Goal: Information Seeking & Learning: Learn about a topic

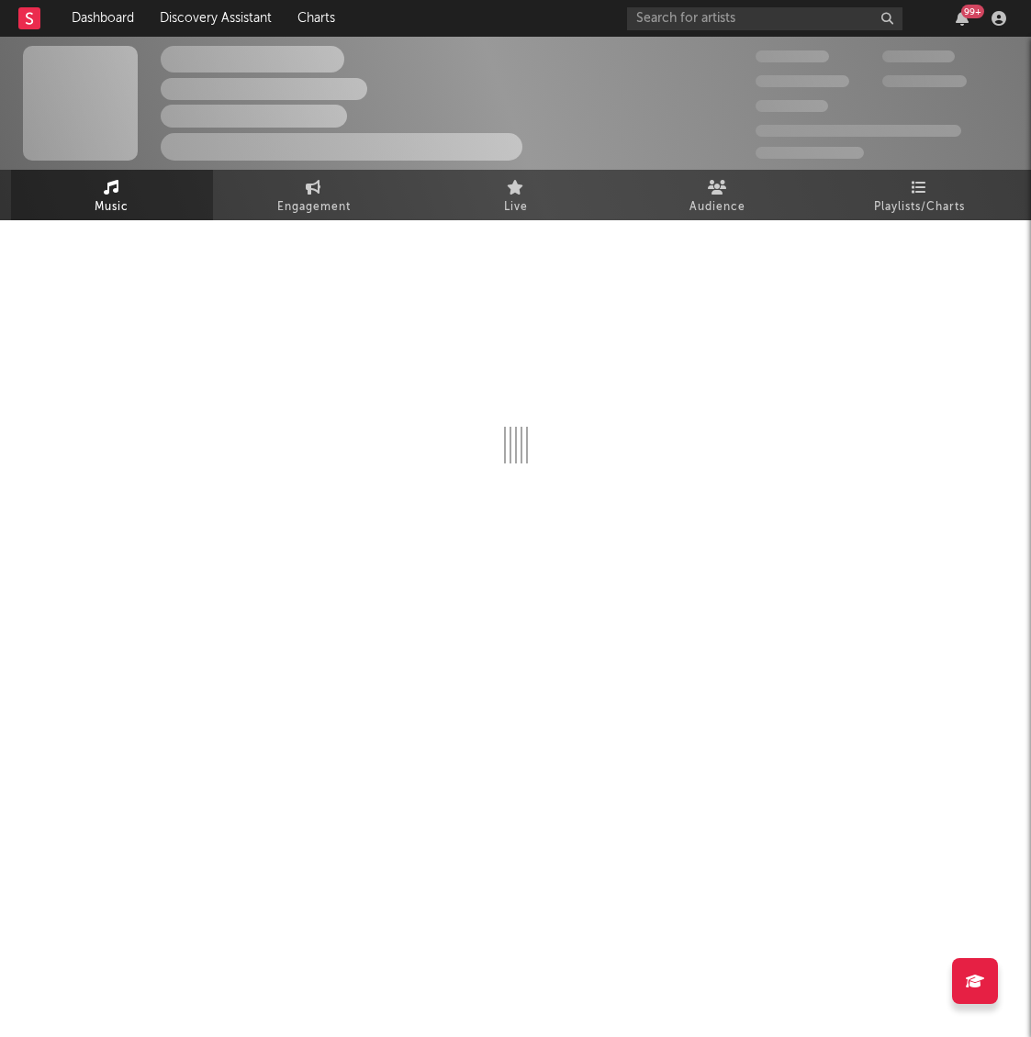
click at [835, 1] on div "99 +" at bounding box center [820, 18] width 386 height 37
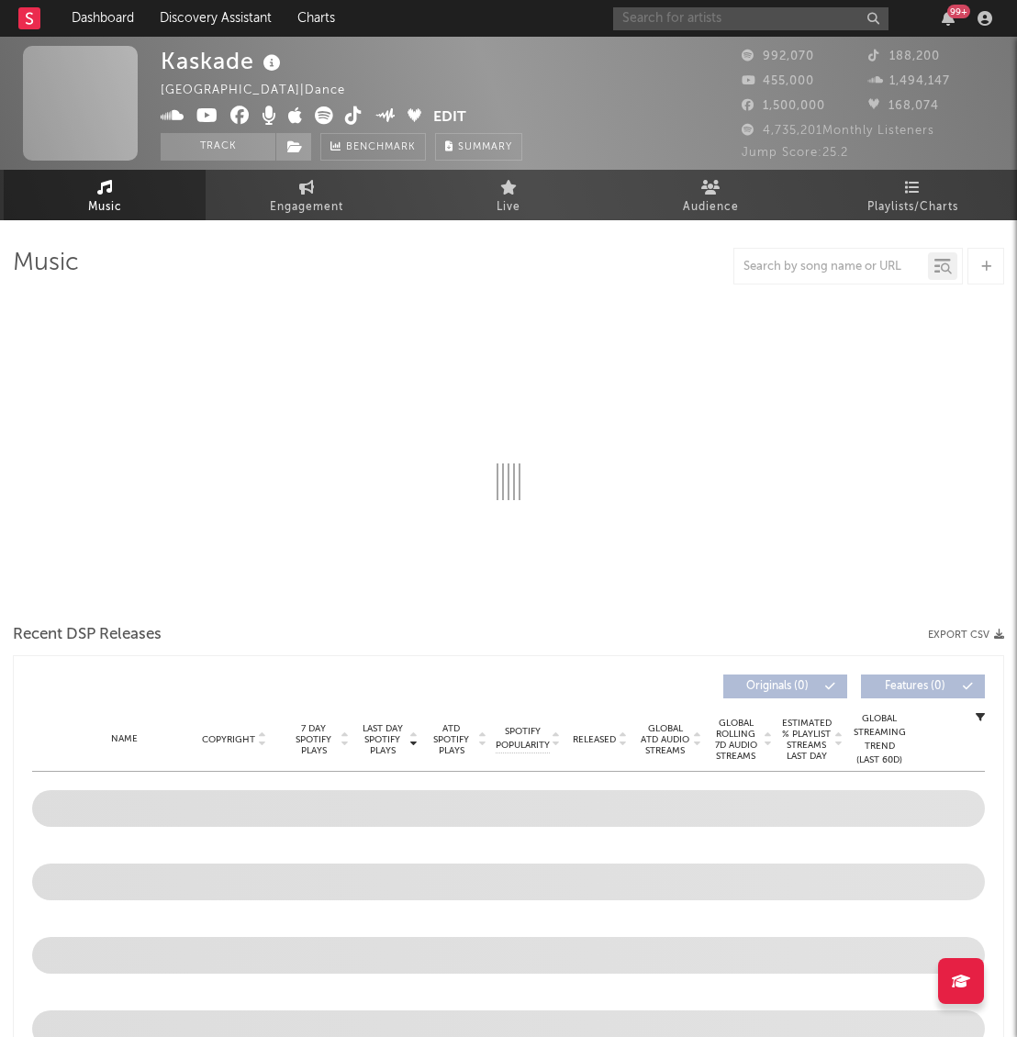
click at [796, 18] on input "text" at bounding box center [750, 18] width 275 height 23
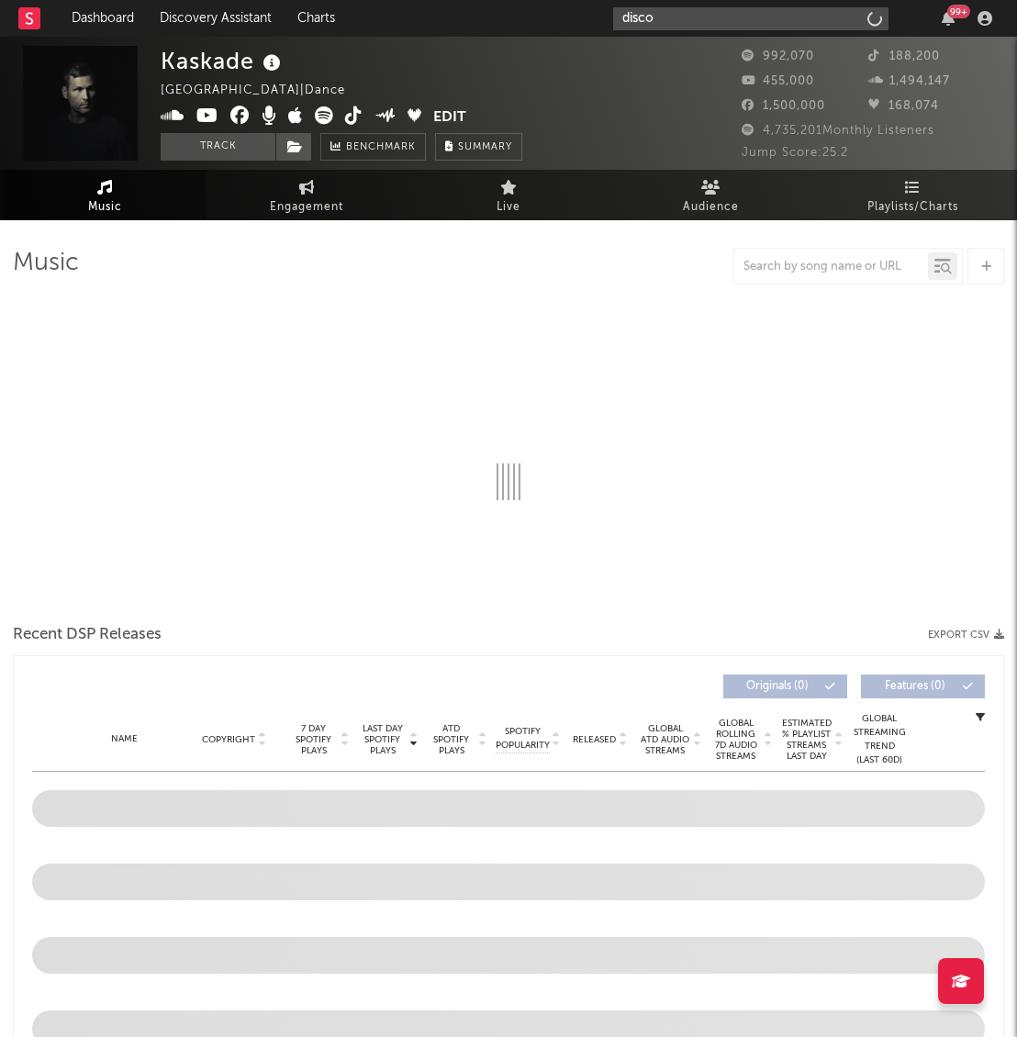
type input "disco"
select select "6m"
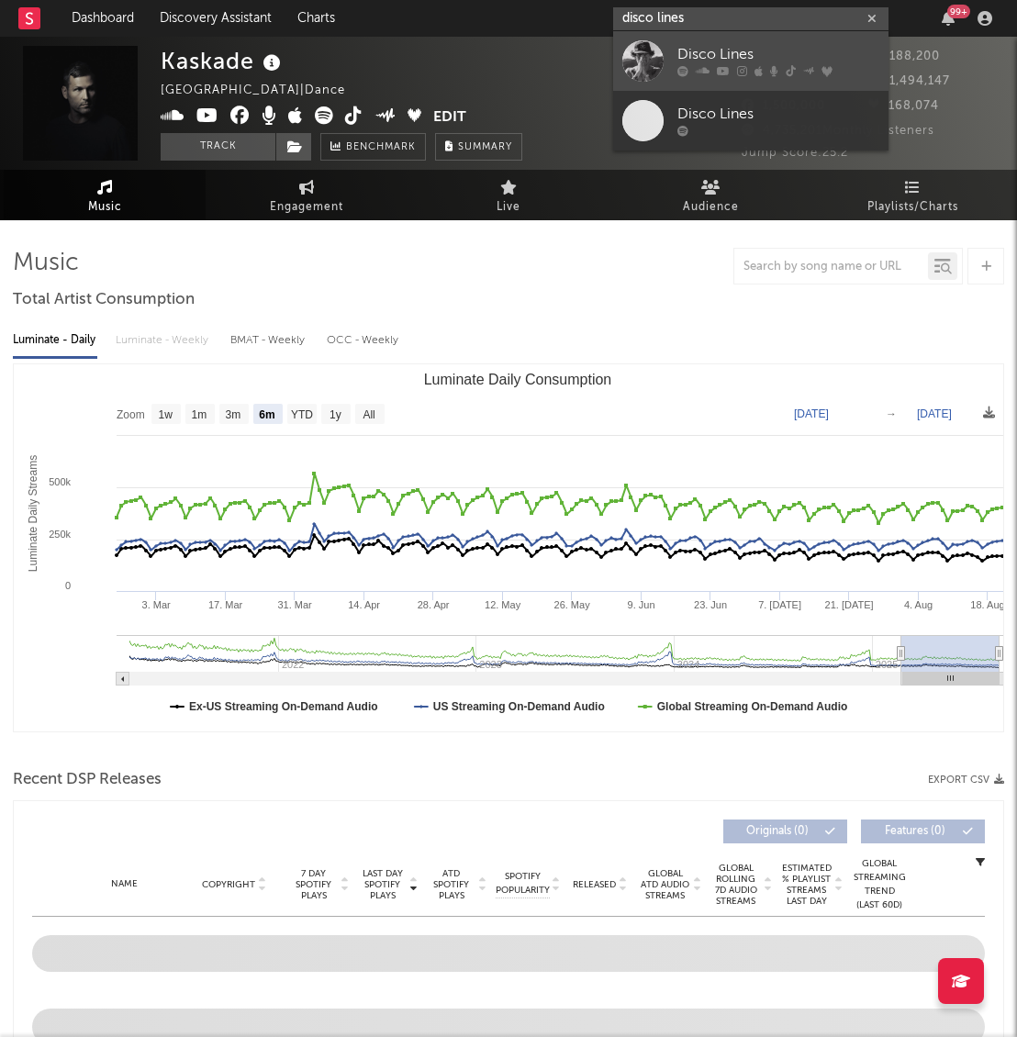
type input "disco lines"
click at [696, 66] on icon at bounding box center [703, 71] width 14 height 11
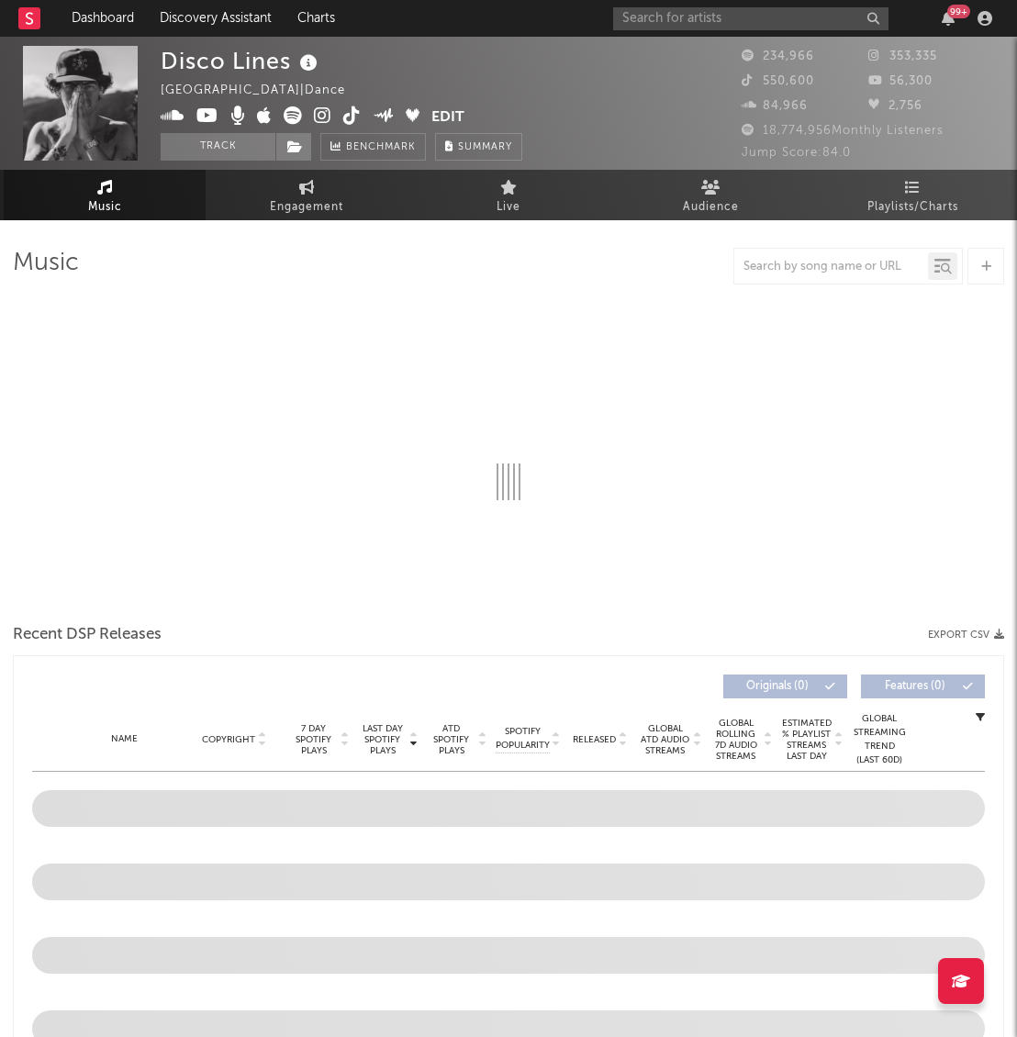
select select "6m"
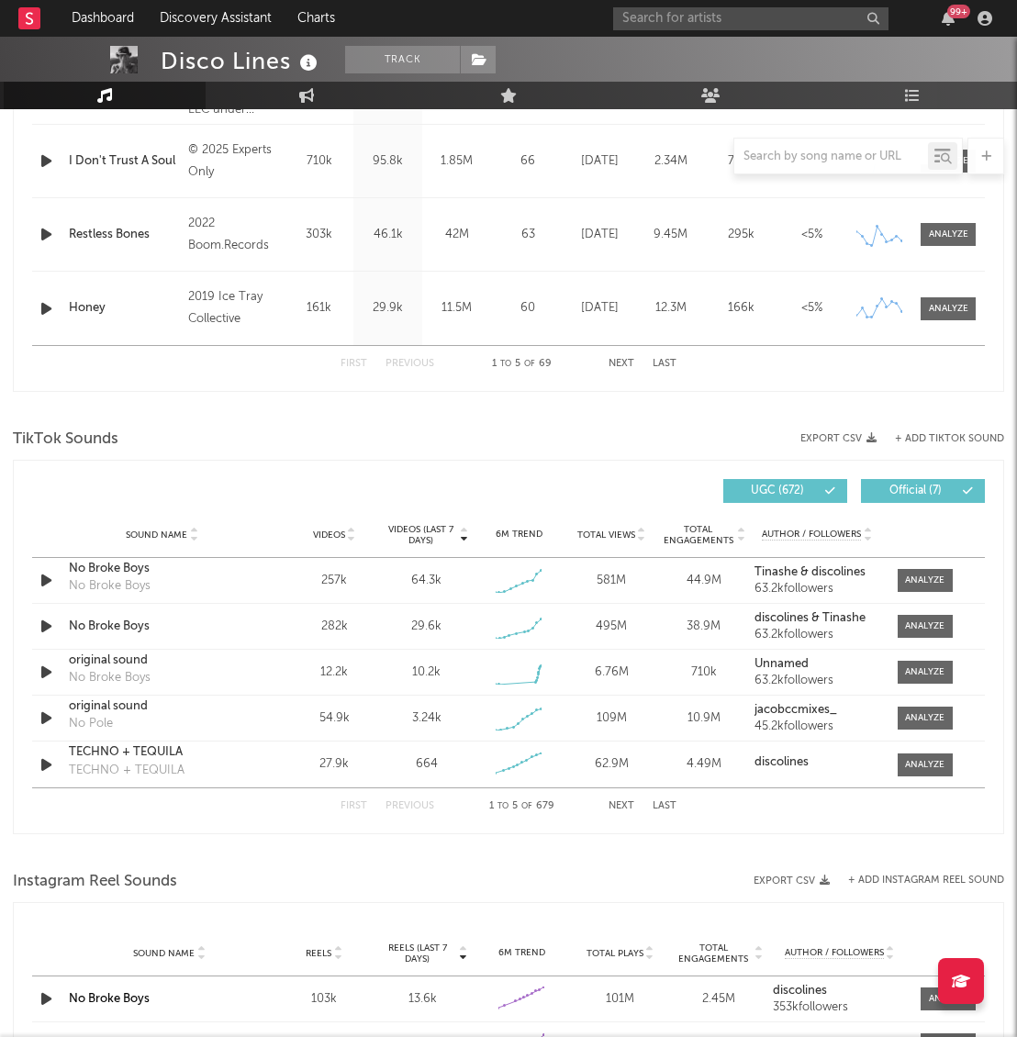
scroll to position [963, 0]
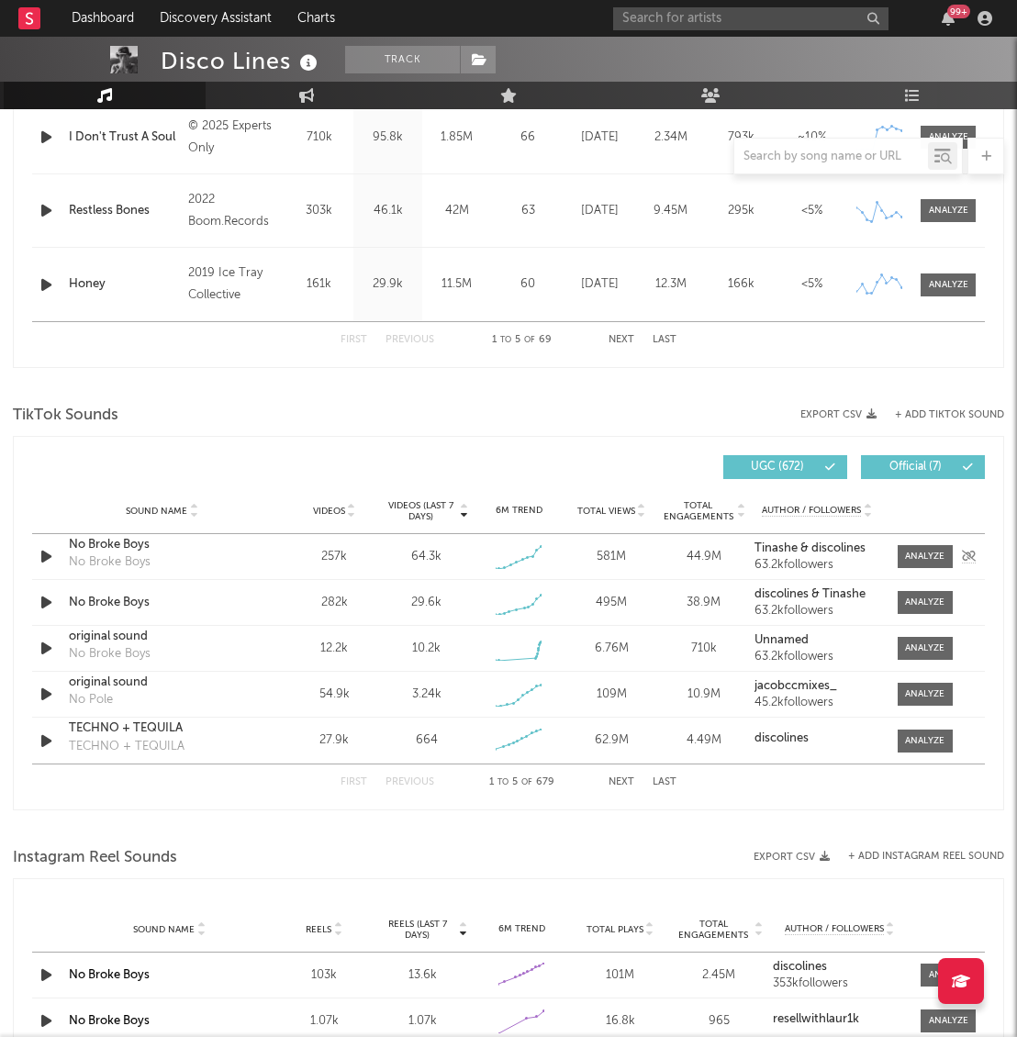
click at [169, 564] on div "No Broke Boys No Broke Boys" at bounding box center [162, 557] width 187 height 42
click at [169, 553] on div "No Broke Boys" at bounding box center [162, 545] width 187 height 18
click at [236, 416] on div "TikTok Sounds" at bounding box center [508, 415] width 991 height 31
click at [938, 555] on div at bounding box center [924, 557] width 39 height 14
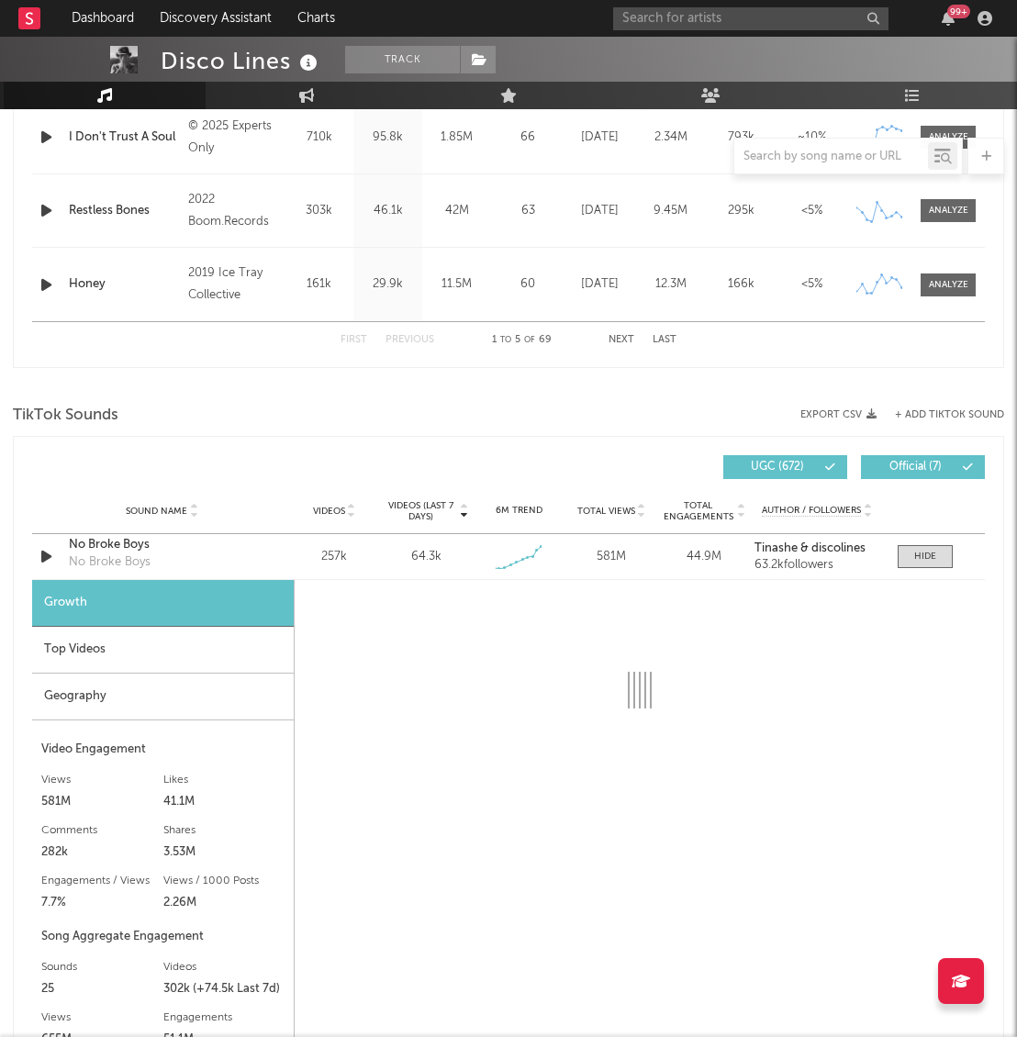
select select "1w"
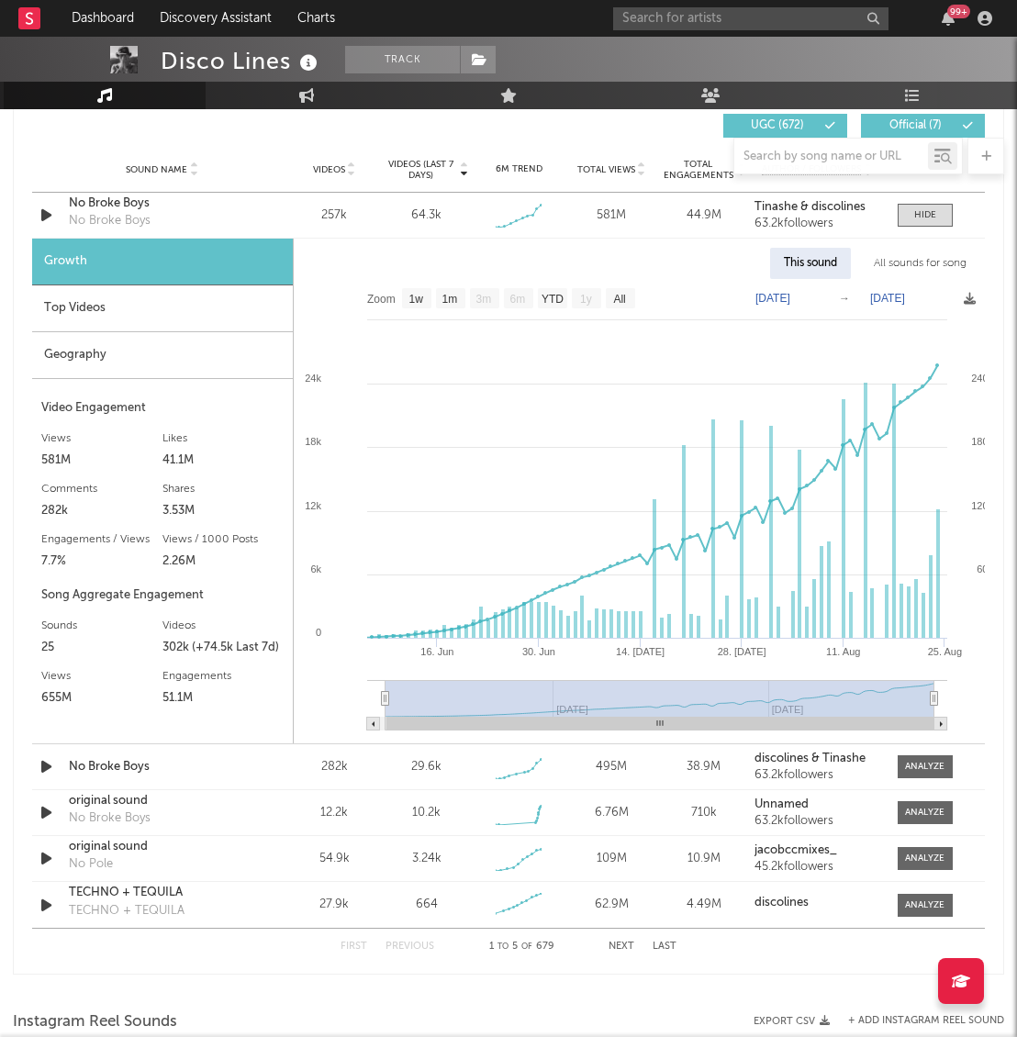
scroll to position [1518, 0]
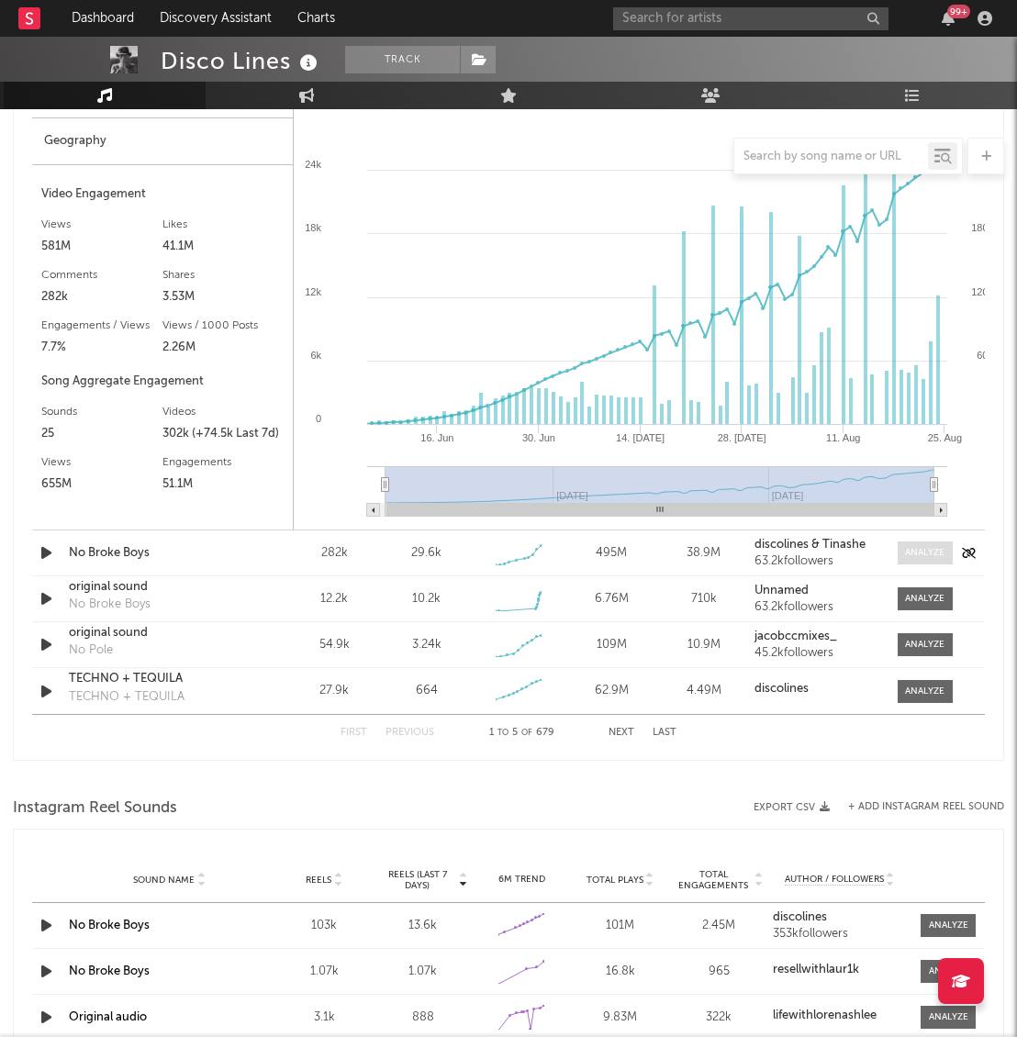
click at [939, 553] on div at bounding box center [924, 553] width 39 height 14
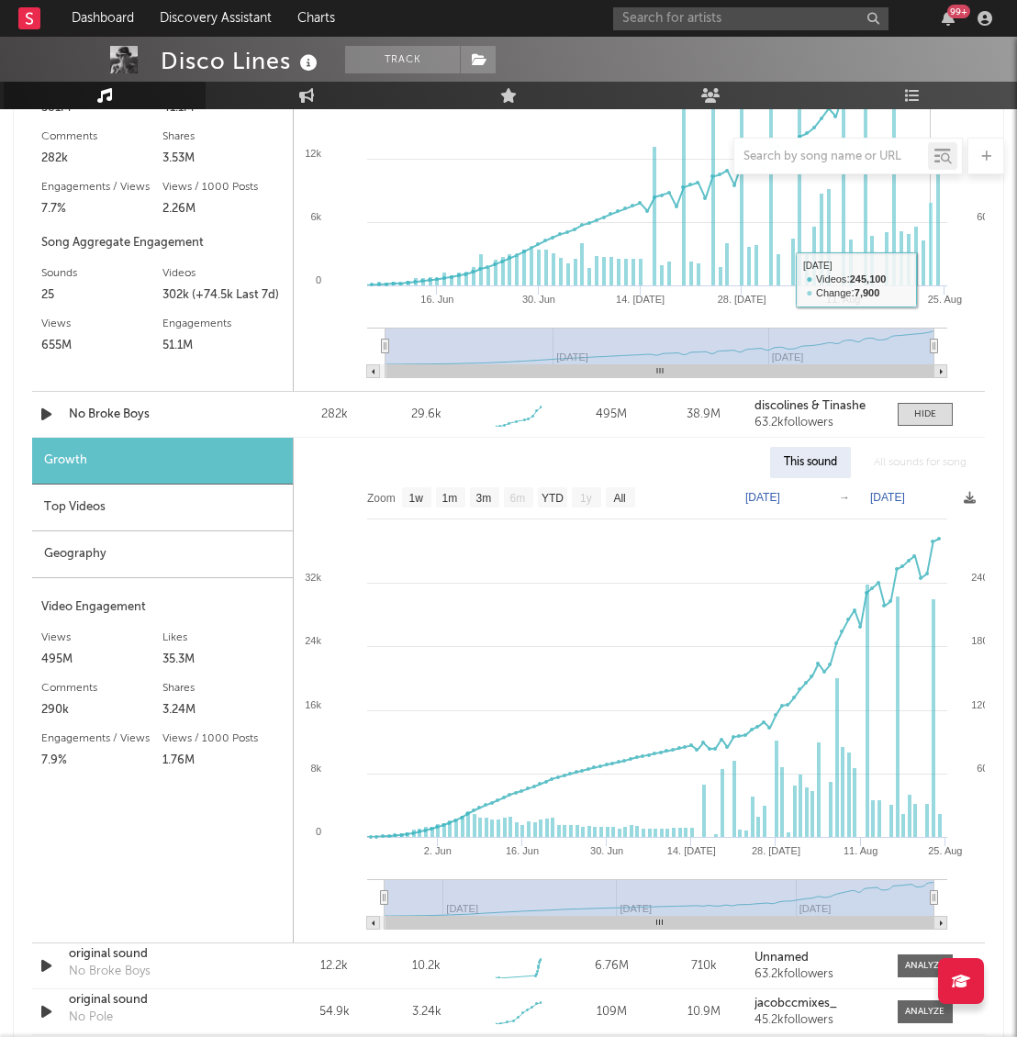
scroll to position [1689, 0]
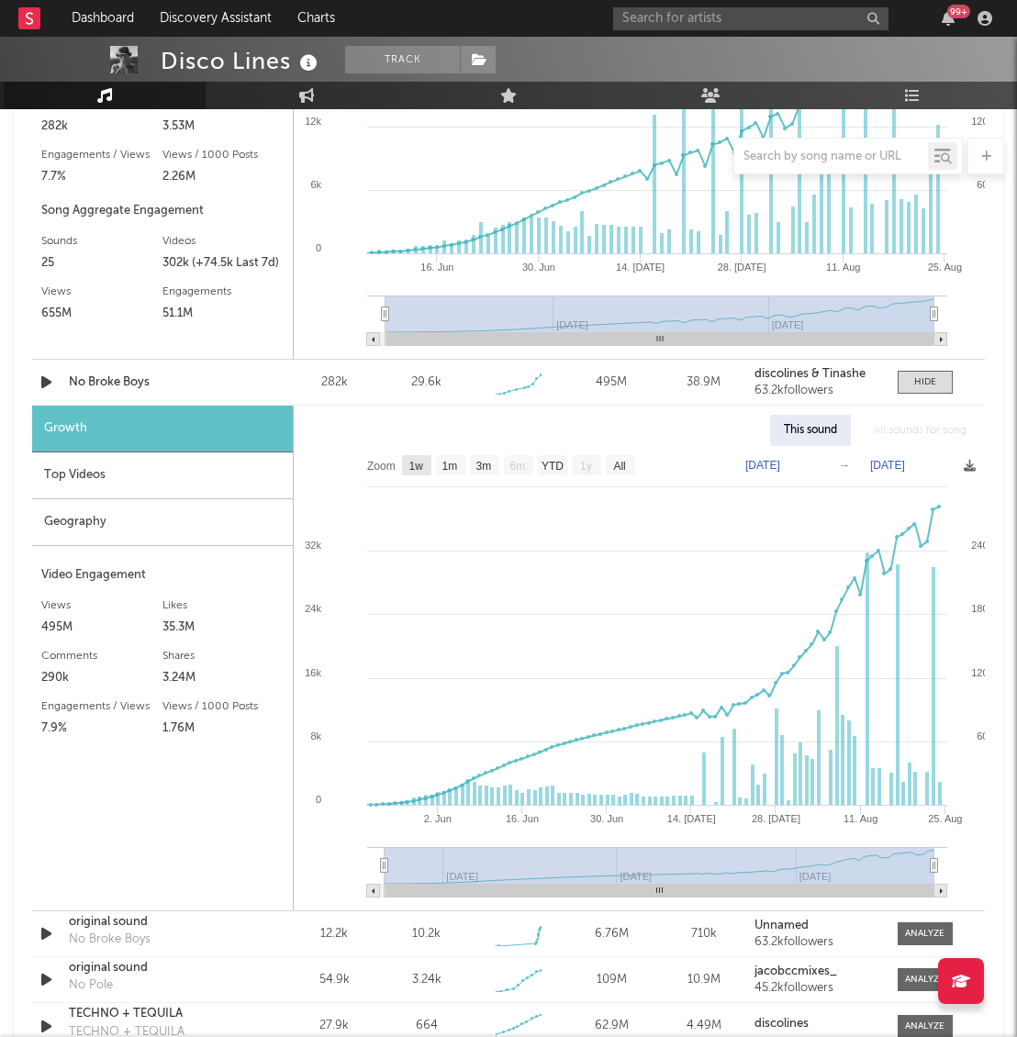
click at [409, 460] on text "1w" at bounding box center [416, 466] width 15 height 13
select select "1w"
type input "[DATE]"
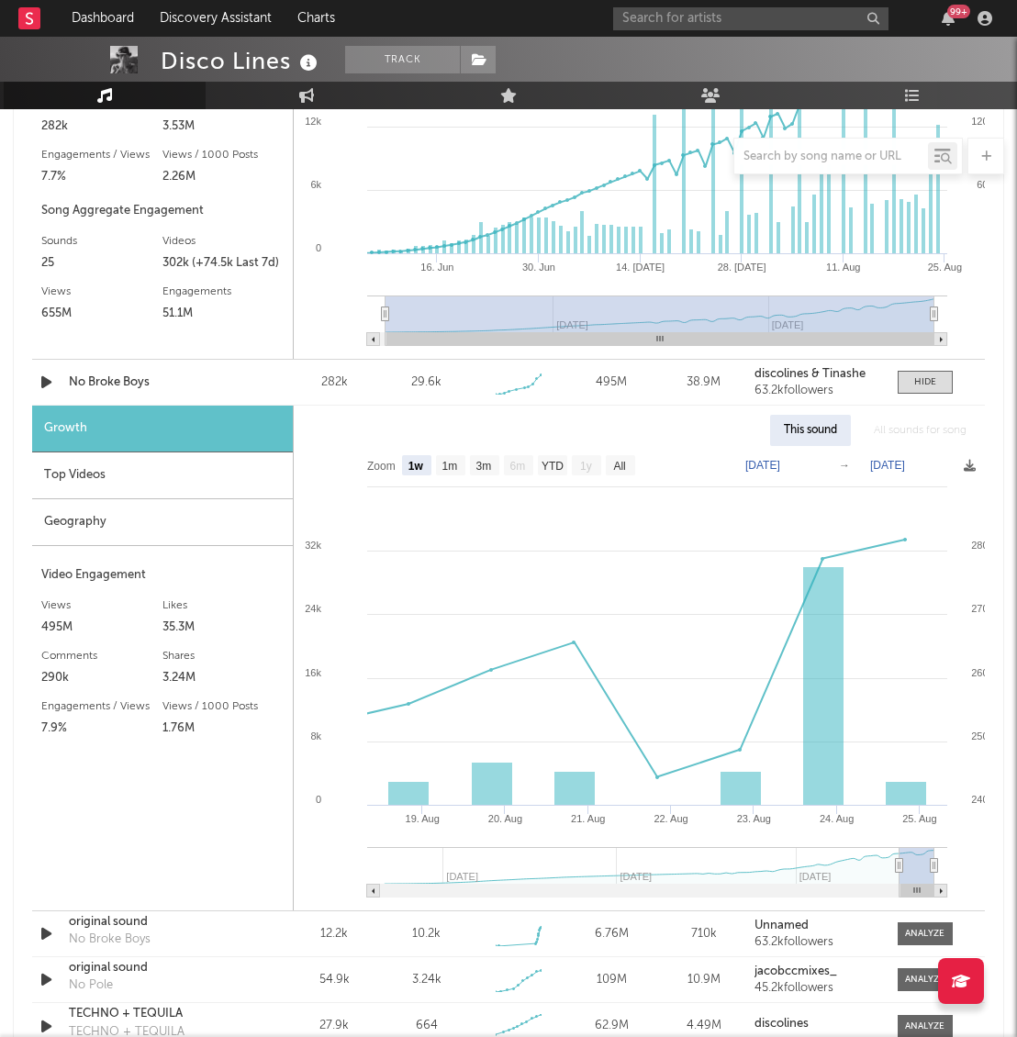
click at [409, 460] on text "1w" at bounding box center [416, 466] width 16 height 13
select select "1w"
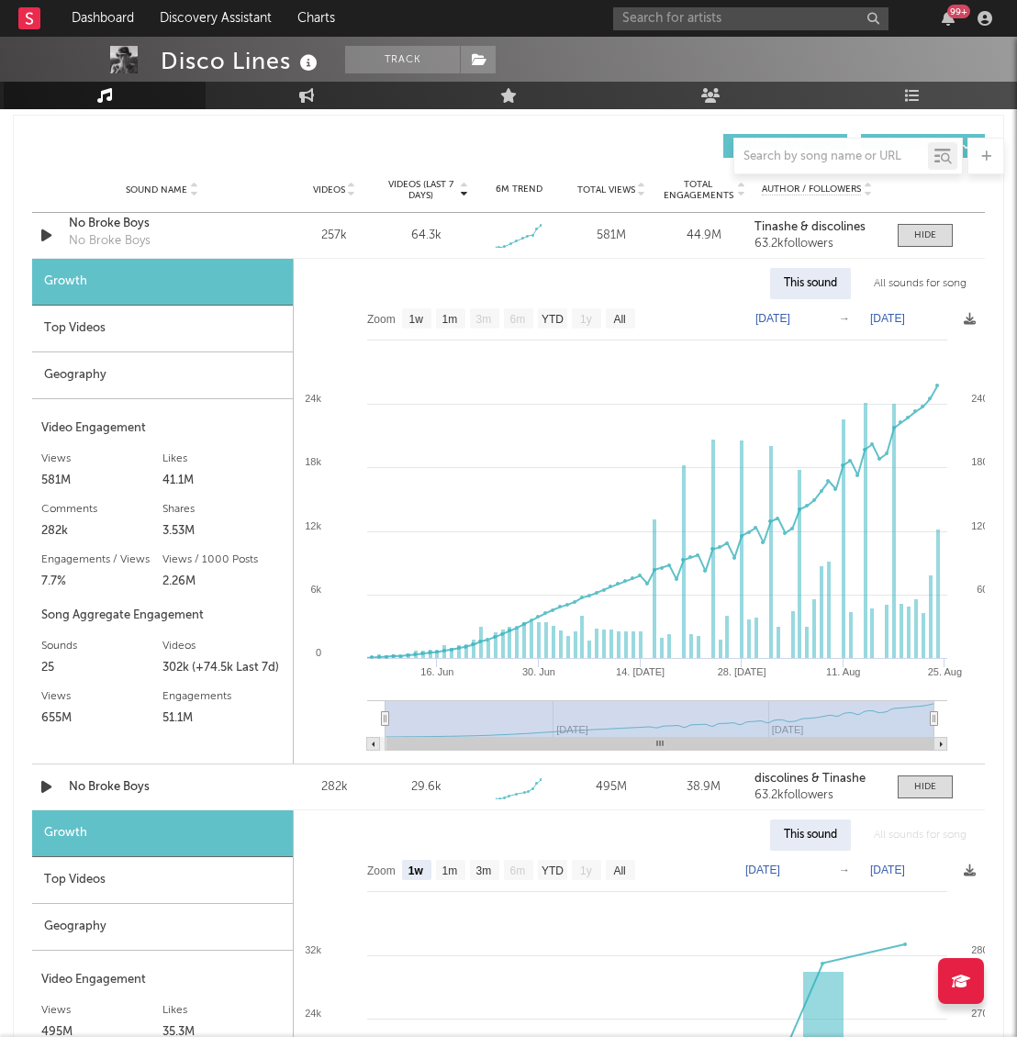
scroll to position [1278, 0]
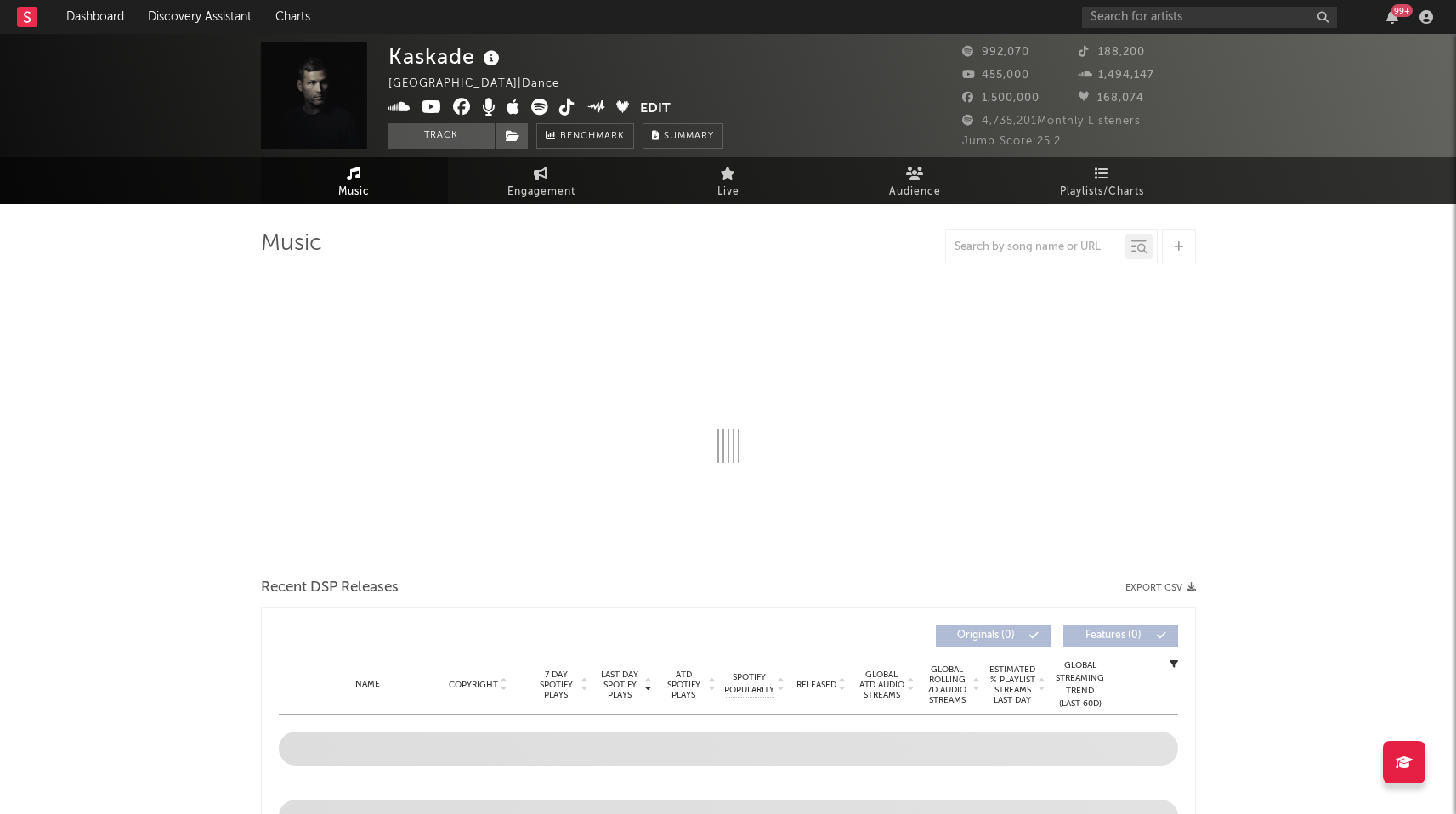
select select "6m"
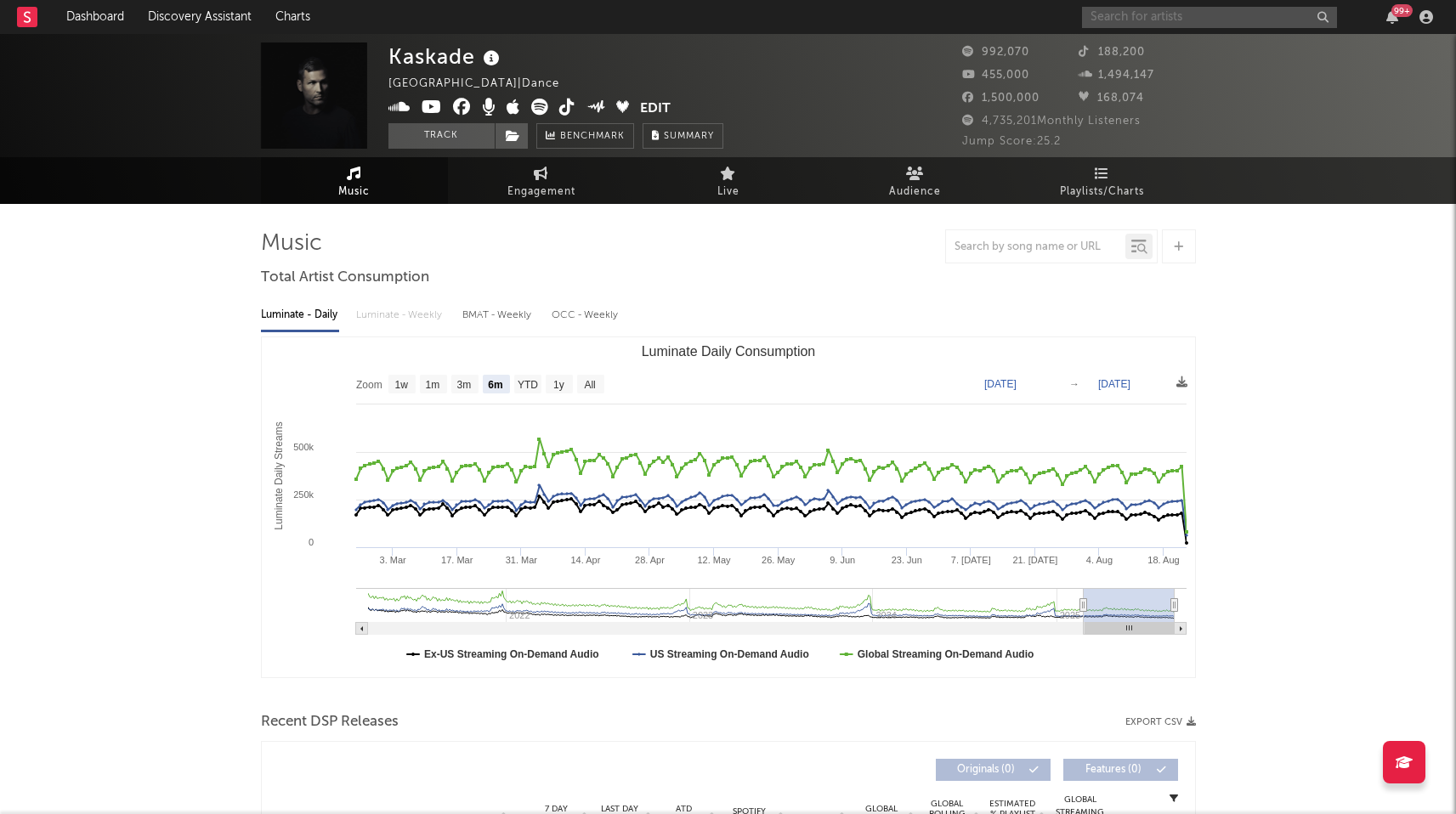
click at [1113, 19] on input "text" at bounding box center [1209, 17] width 255 height 21
type input "n"
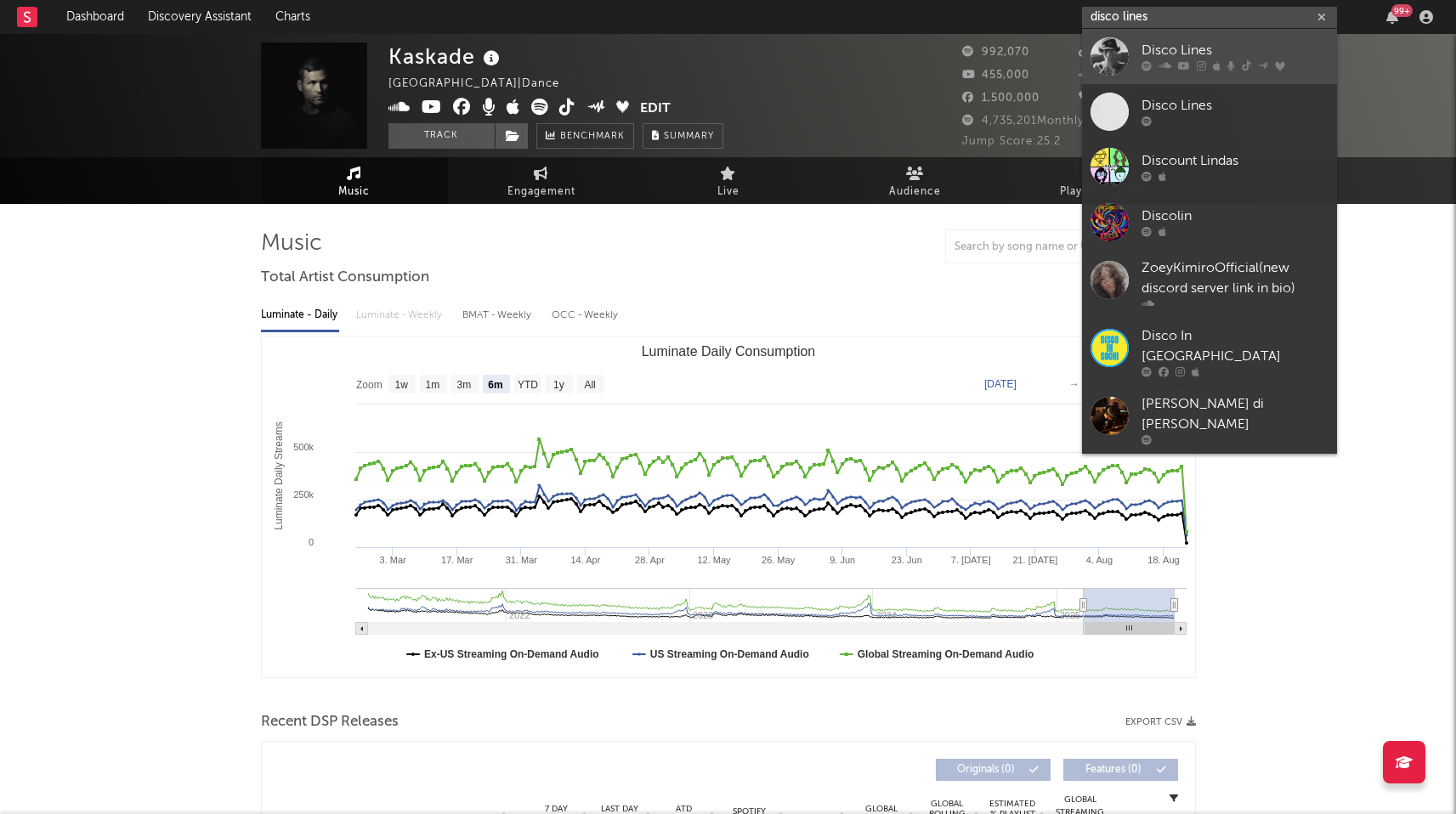
type input "disco lines"
click at [1111, 57] on div at bounding box center [1110, 56] width 38 height 38
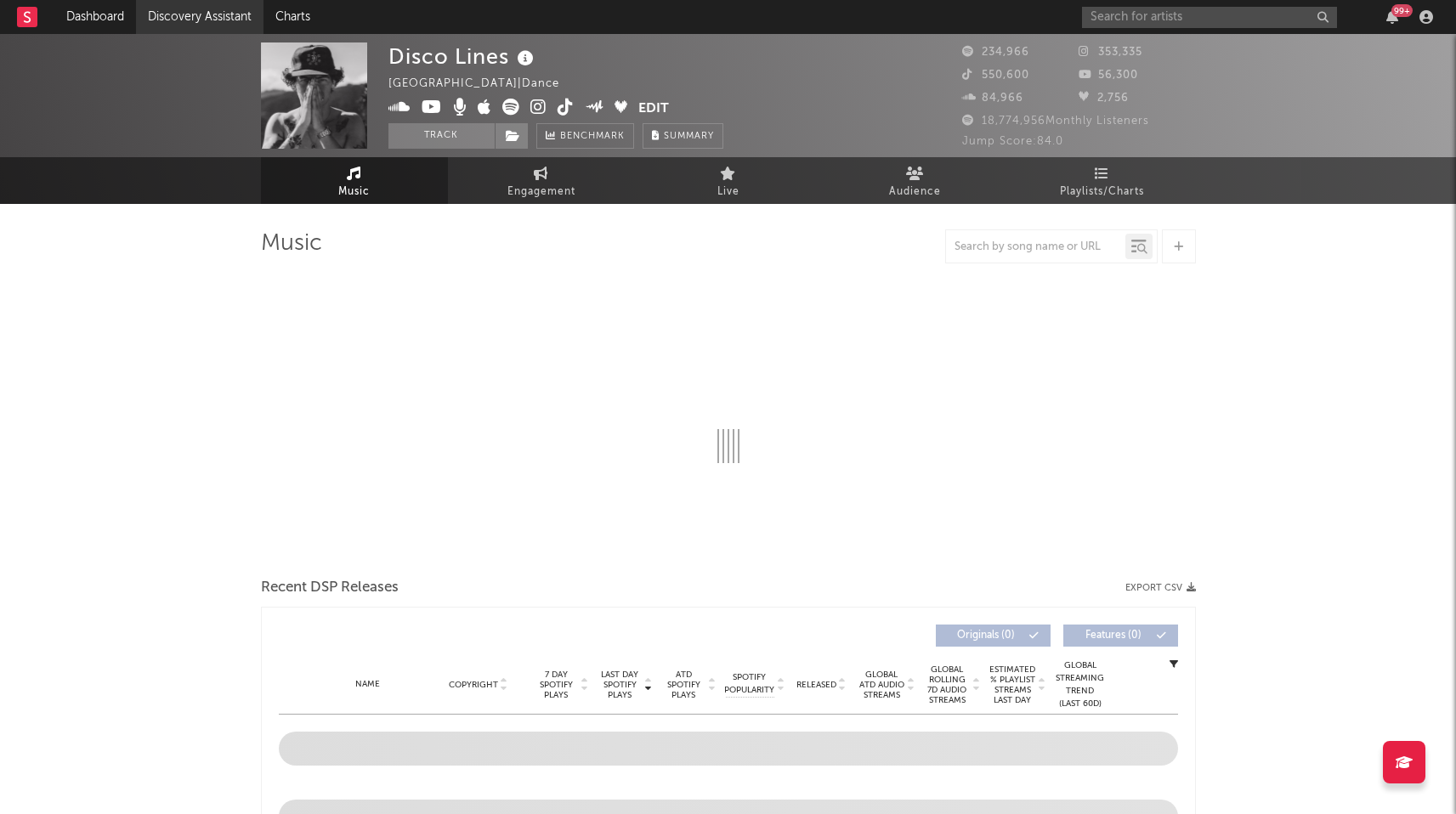
select select "6m"
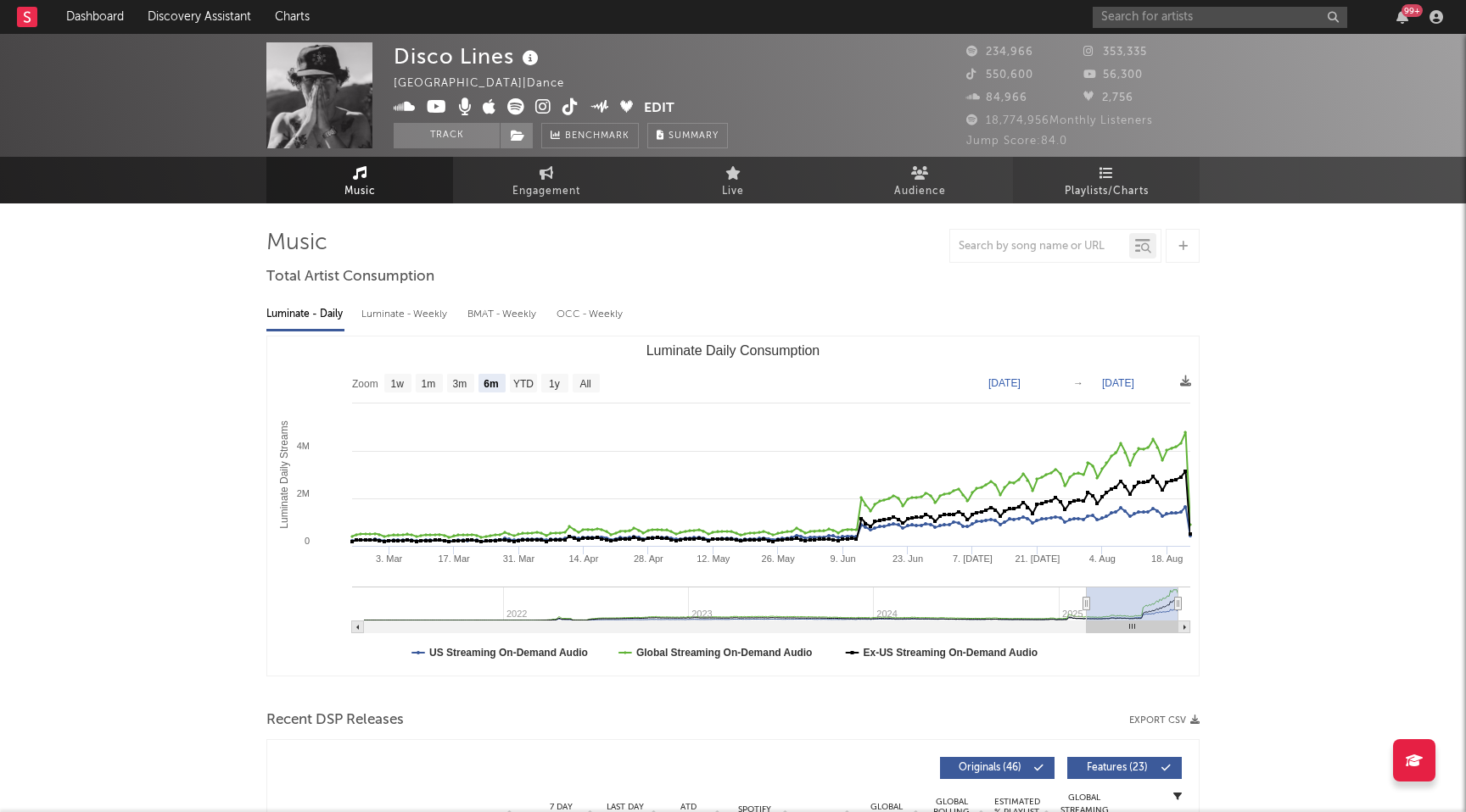
click at [1068, 188] on span "Playlists/Charts" at bounding box center [1106, 191] width 84 height 20
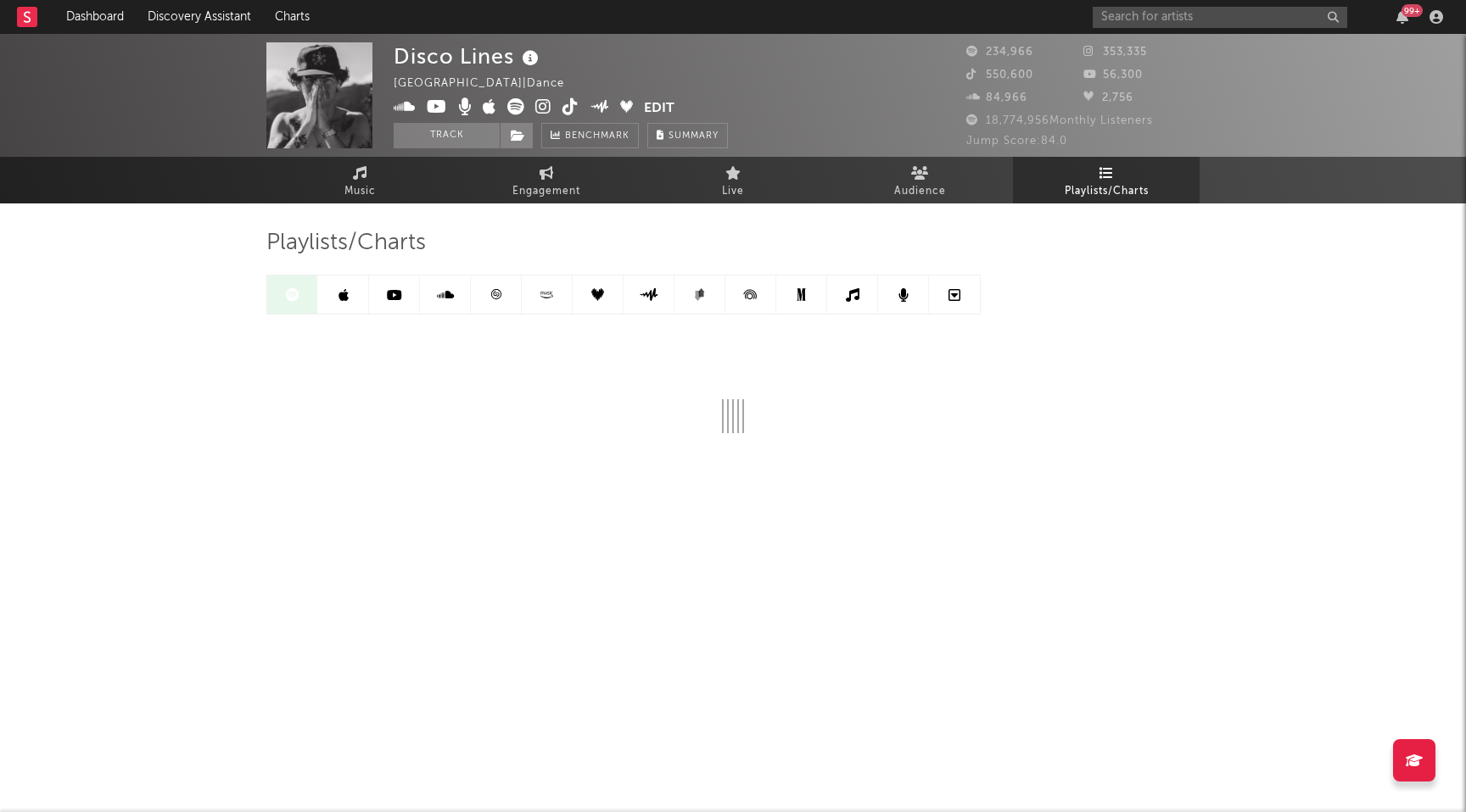
click at [536, 293] on link at bounding box center [547, 294] width 51 height 38
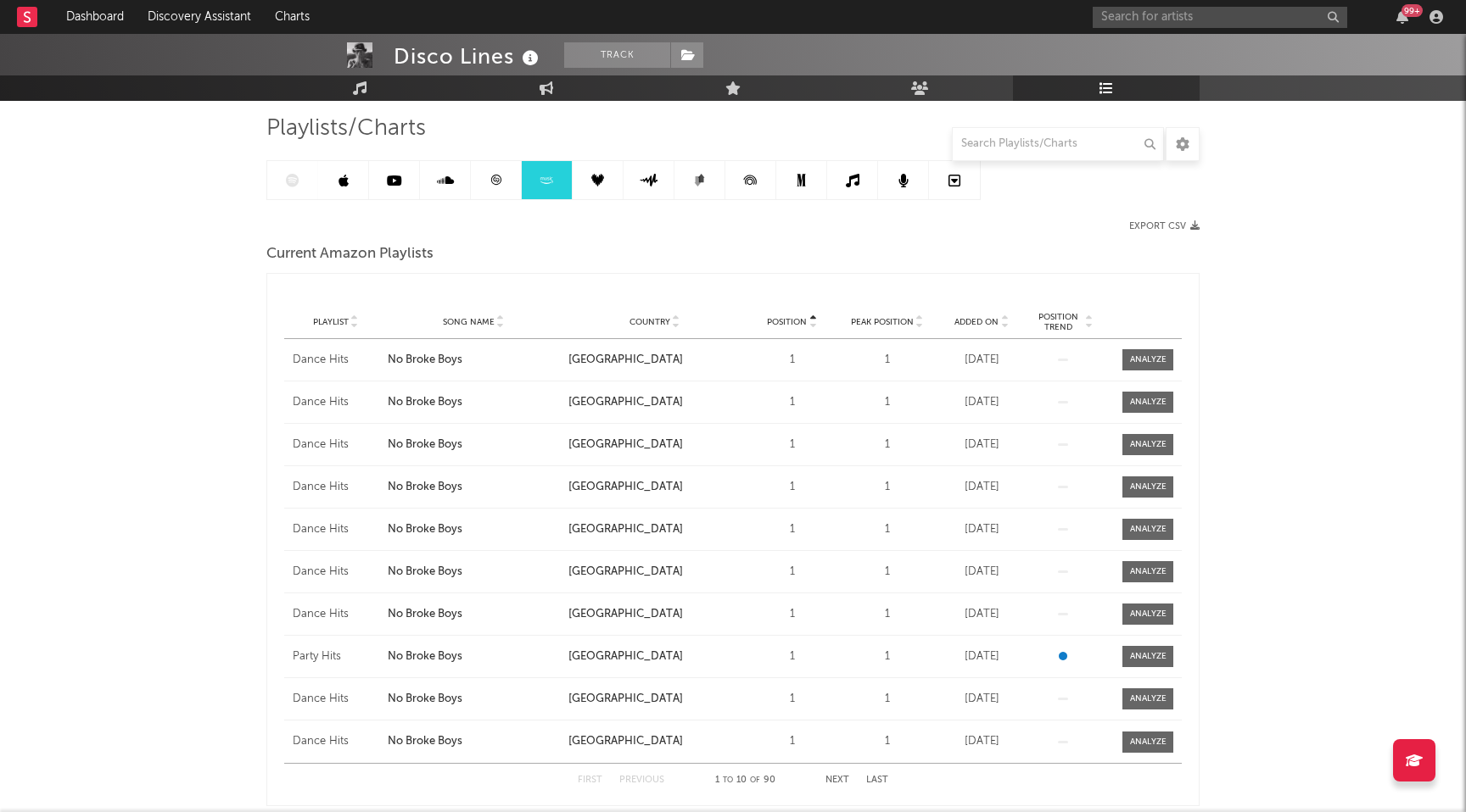
scroll to position [124, 0]
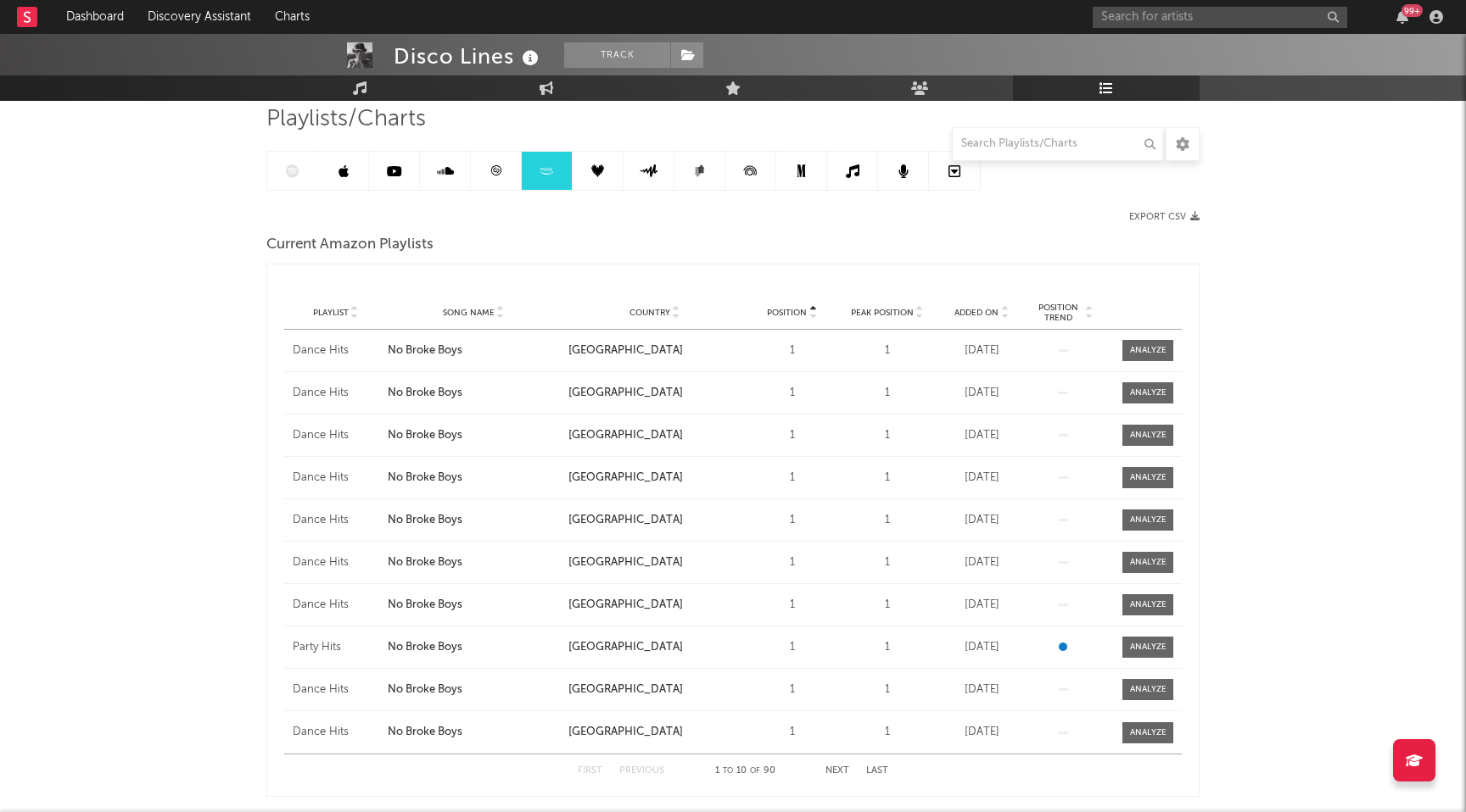
click at [501, 315] on icon at bounding box center [500, 316] width 8 height 6
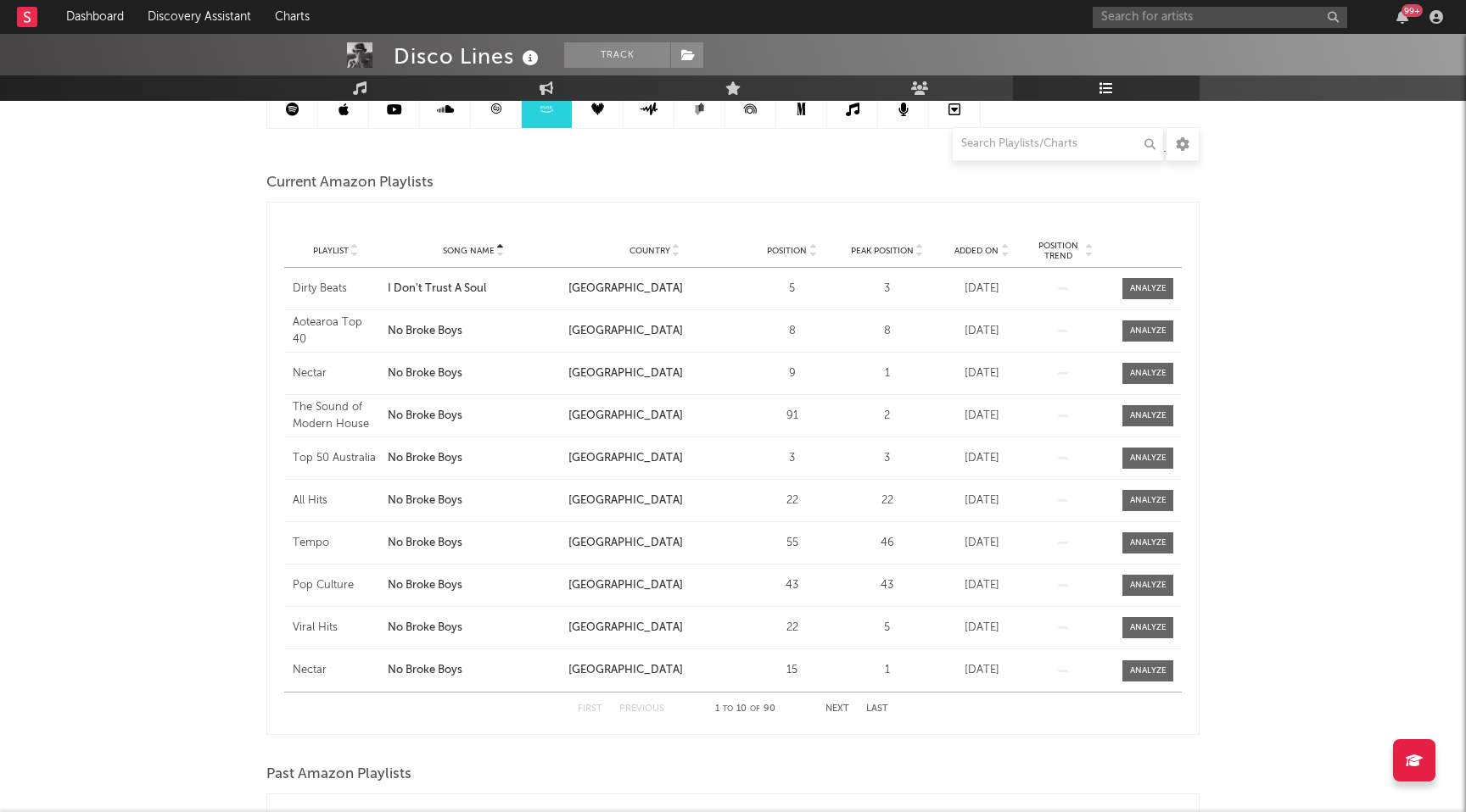
click at [836, 705] on button "Next" at bounding box center [837, 709] width 24 height 9
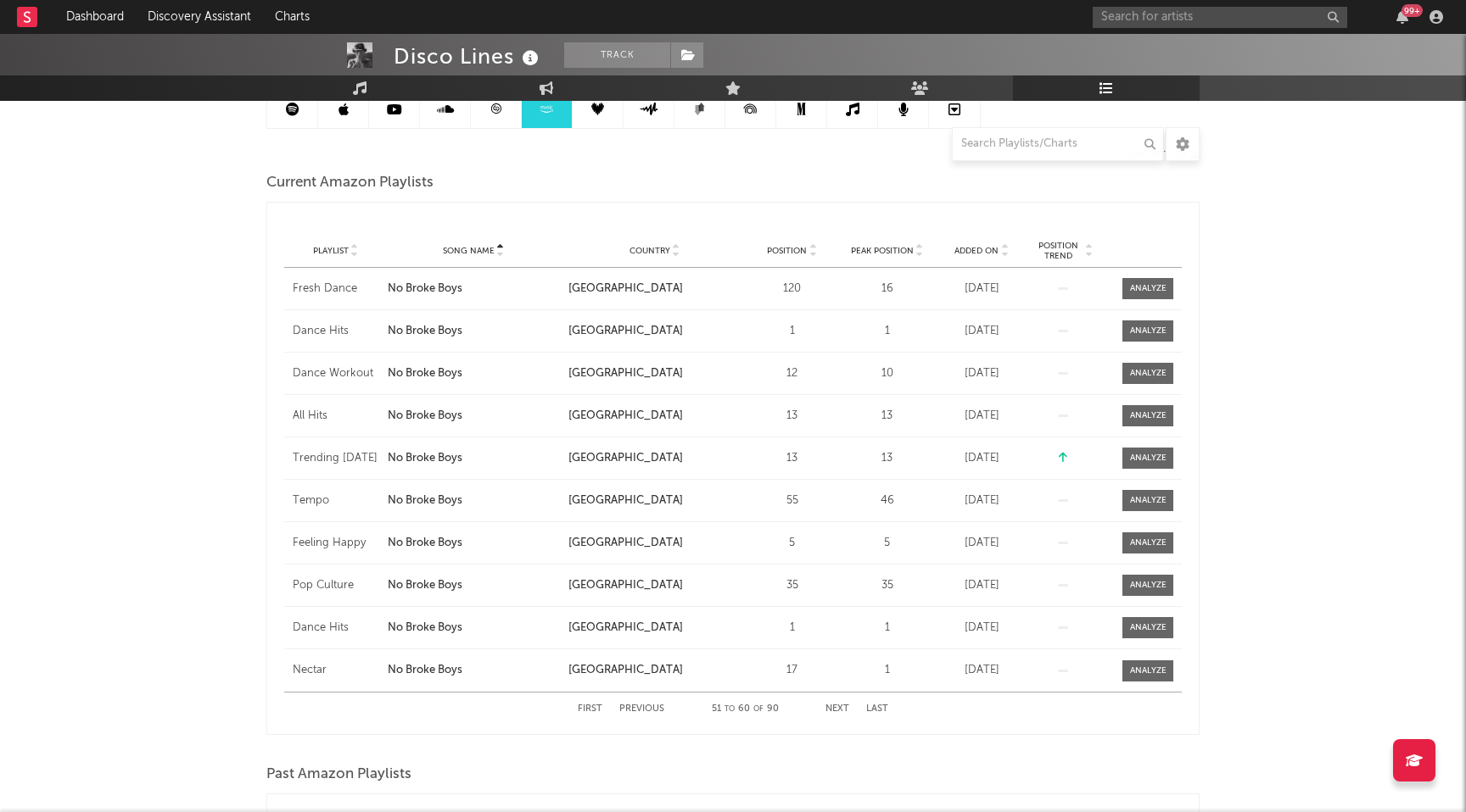
click at [836, 705] on button "Next" at bounding box center [837, 709] width 24 height 9
click at [338, 328] on div "Dance Hits" at bounding box center [336, 332] width 87 height 17
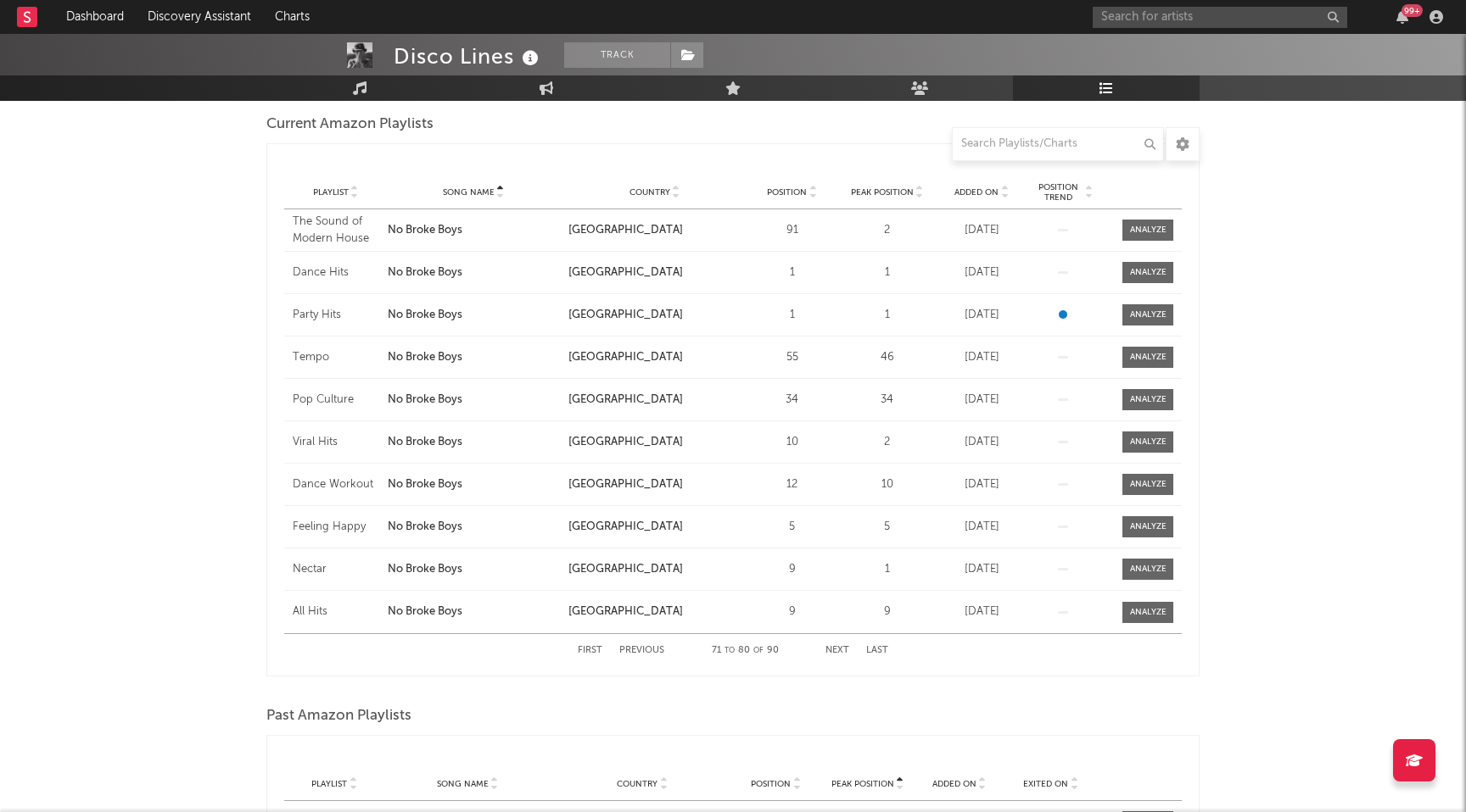
scroll to position [246, 0]
click at [215, 391] on div "Disco Lines Track United States | Dance Edit Track Benchmark Summary 234,966 35…" at bounding box center [733, 578] width 1466 height 1581
click at [315, 313] on div "Party Hits" at bounding box center [336, 313] width 87 height 17
click at [862, 661] on div "First Previous 71 to 80 of 90 Next Last" at bounding box center [733, 649] width 311 height 33
click at [844, 645] on button "Next" at bounding box center [837, 649] width 24 height 9
